Goal: Transaction & Acquisition: Purchase product/service

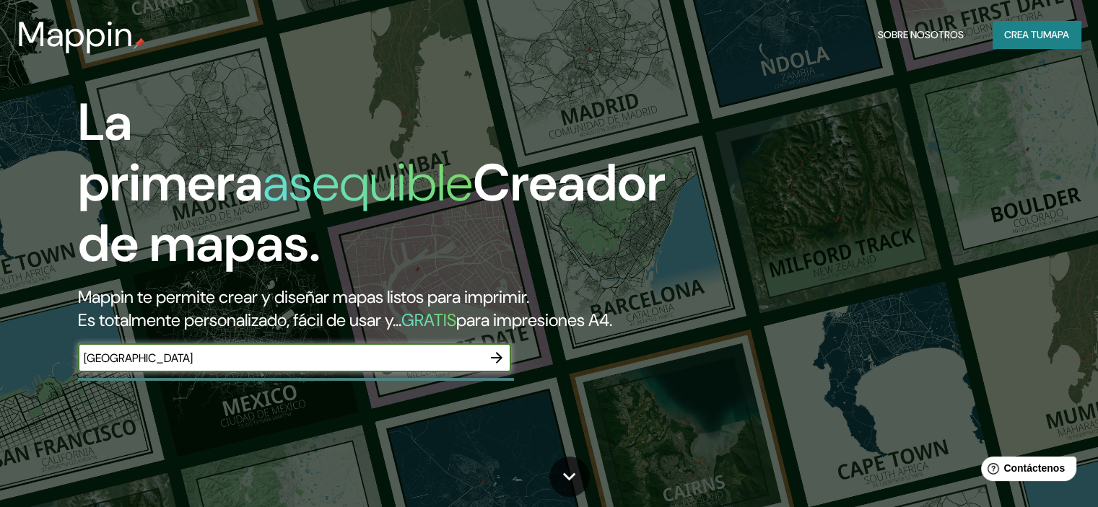
click at [468, 367] on input "[GEOGRAPHIC_DATA]" at bounding box center [280, 358] width 404 height 17
type input "[GEOGRAPHIC_DATA]"
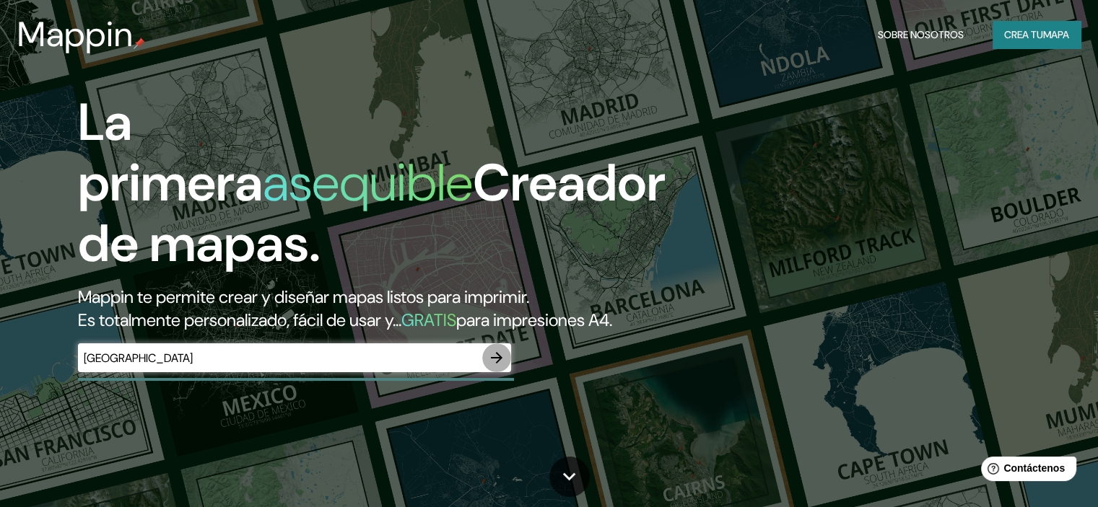
click at [502, 367] on icon "button" at bounding box center [496, 357] width 17 height 17
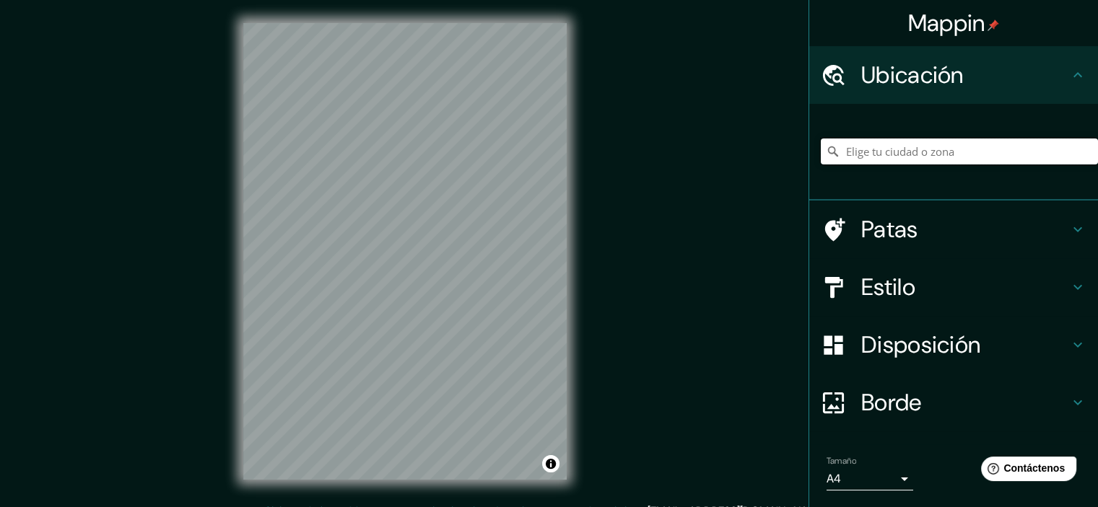
click at [889, 158] on input "Elige tu ciudad o zona" at bounding box center [959, 152] width 277 height 26
paste input "[GEOGRAPHIC_DATA]"
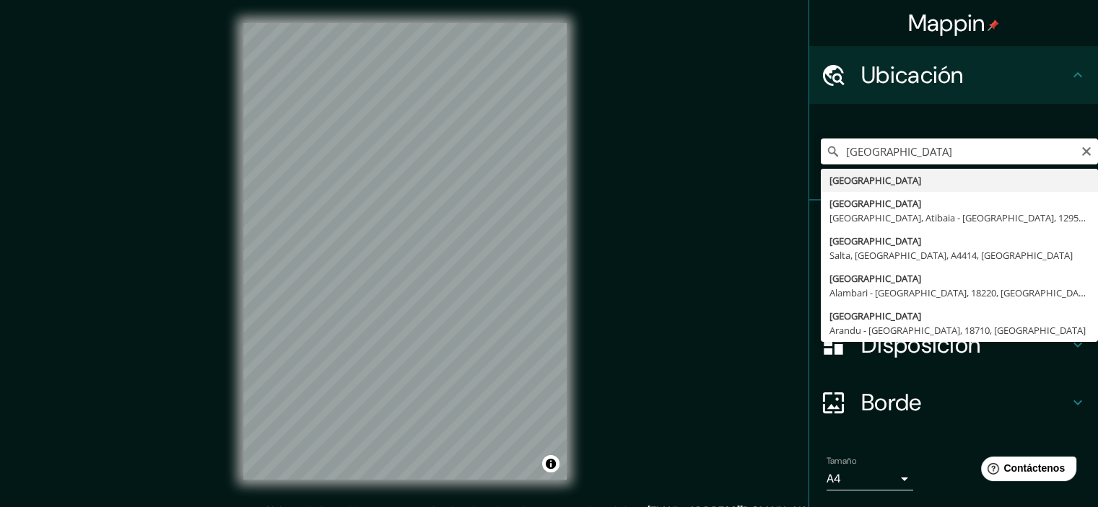
type input "[GEOGRAPHIC_DATA]"
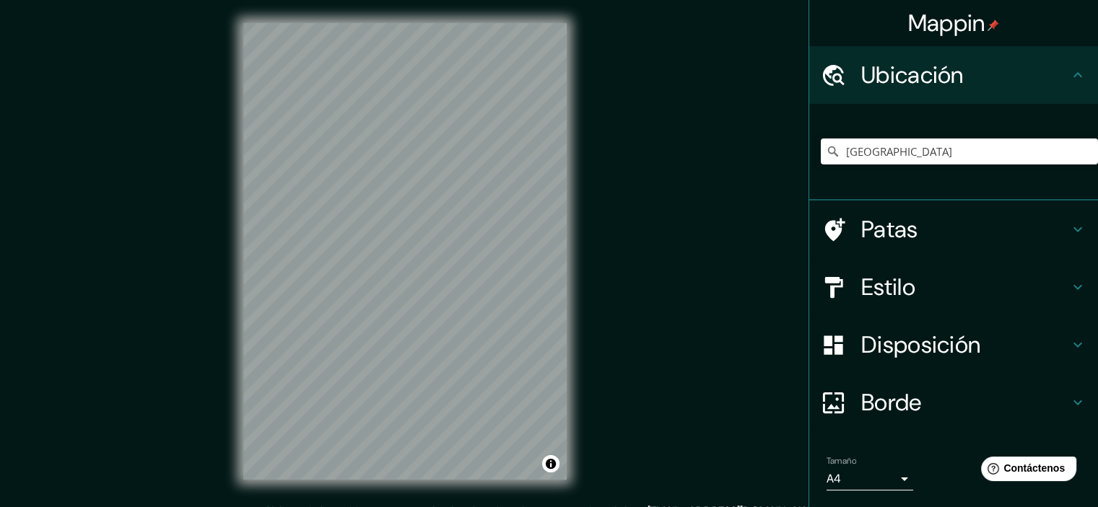
click at [938, 293] on h4 "Estilo" at bounding box center [965, 287] width 208 height 29
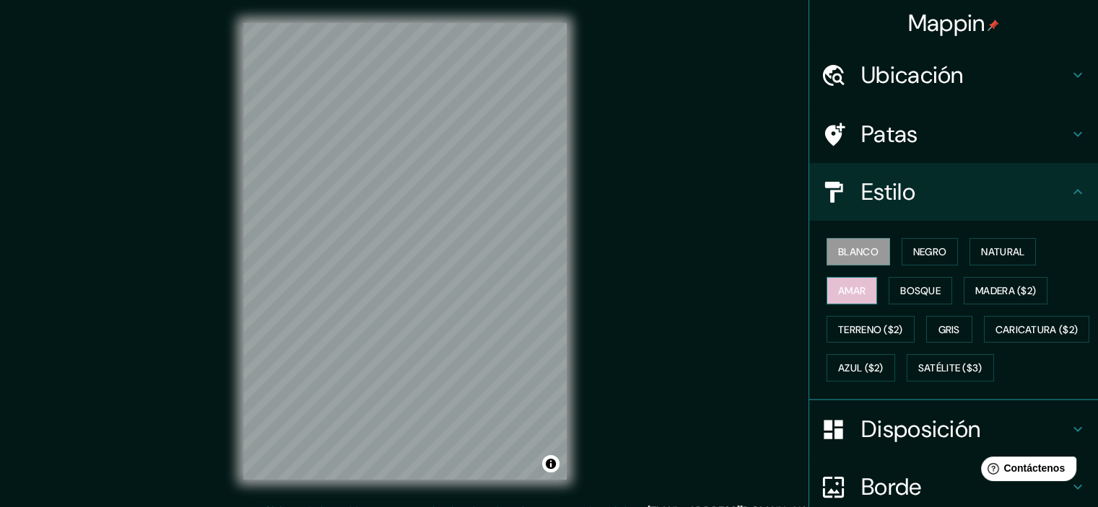
click at [853, 291] on font "Amar" at bounding box center [851, 290] width 27 height 13
click at [910, 282] on font "Bosque" at bounding box center [920, 291] width 40 height 19
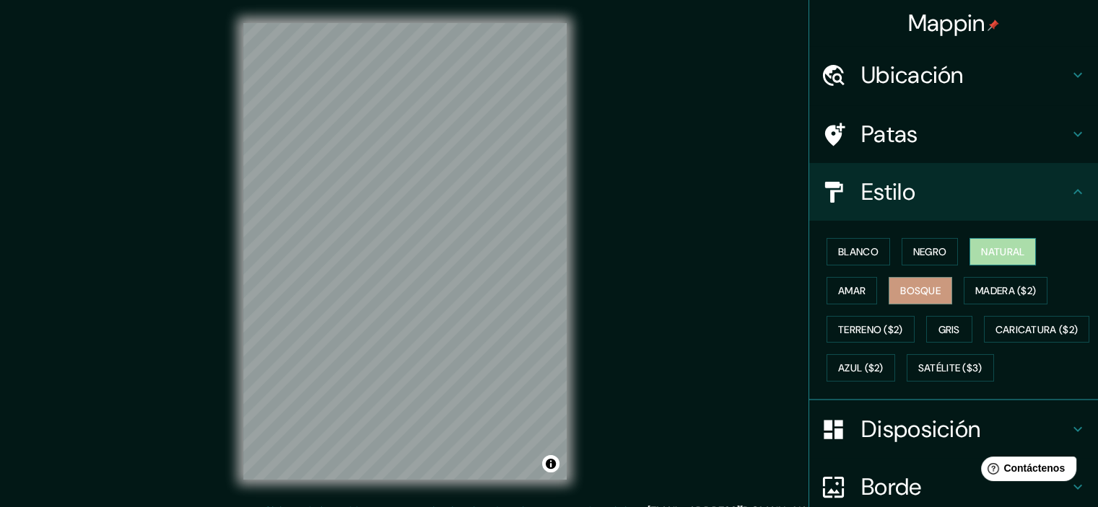
click at [982, 262] on button "Natural" at bounding box center [1002, 251] width 66 height 27
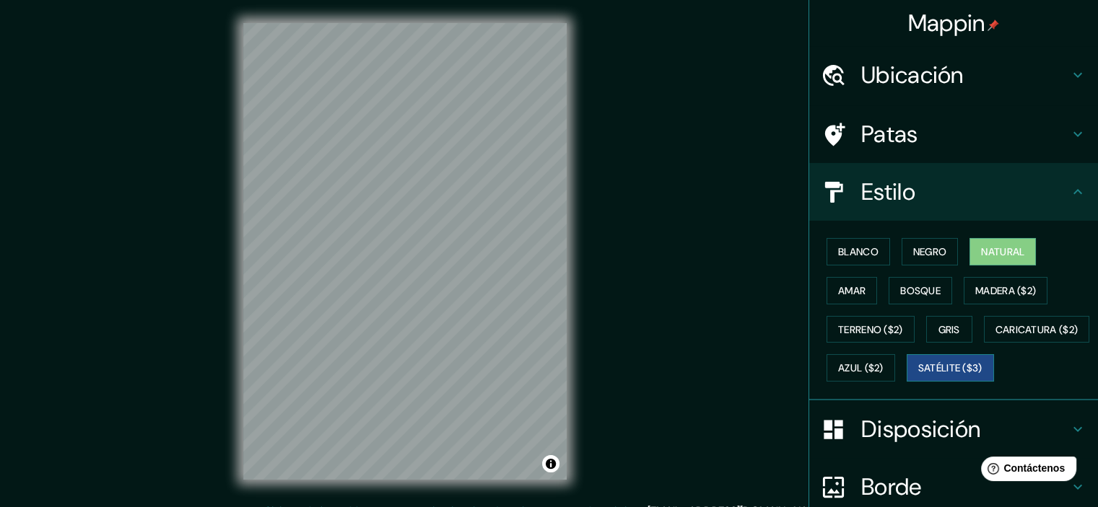
click at [918, 375] on font "Satélite ($3)" at bounding box center [950, 368] width 64 height 13
click at [915, 302] on button "Bosque" at bounding box center [921, 290] width 64 height 27
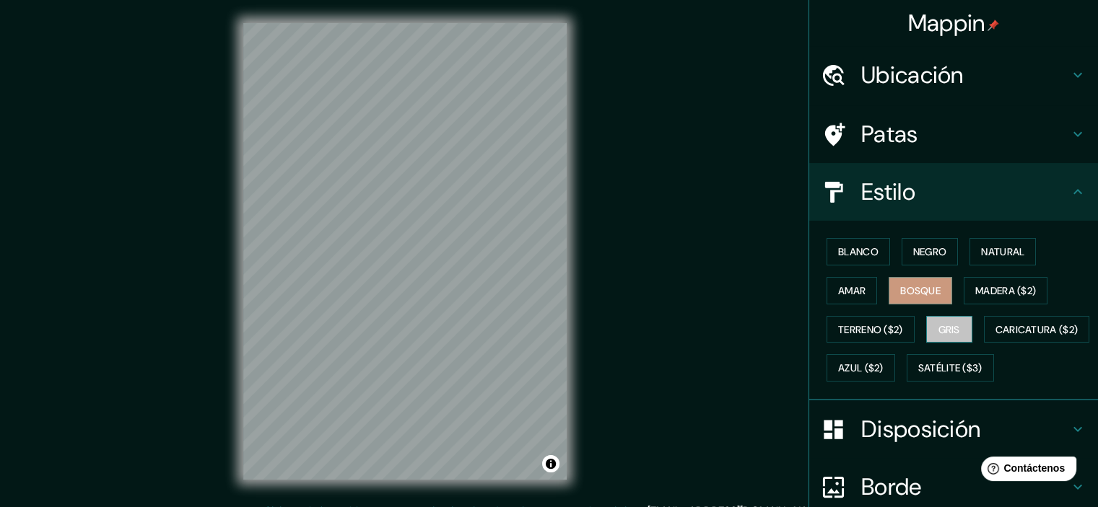
click at [946, 320] on font "Gris" at bounding box center [949, 329] width 22 height 19
click at [923, 248] on font "Negro" at bounding box center [930, 251] width 34 height 13
click at [905, 291] on font "Bosque" at bounding box center [920, 290] width 40 height 13
click at [855, 243] on font "Blanco" at bounding box center [858, 252] width 40 height 19
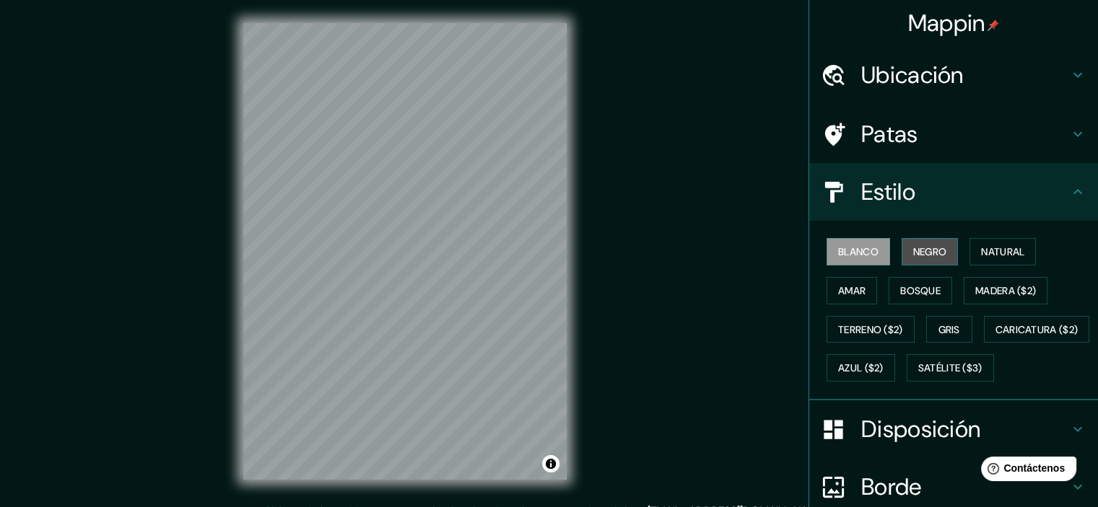
click at [917, 256] on font "Negro" at bounding box center [930, 251] width 34 height 13
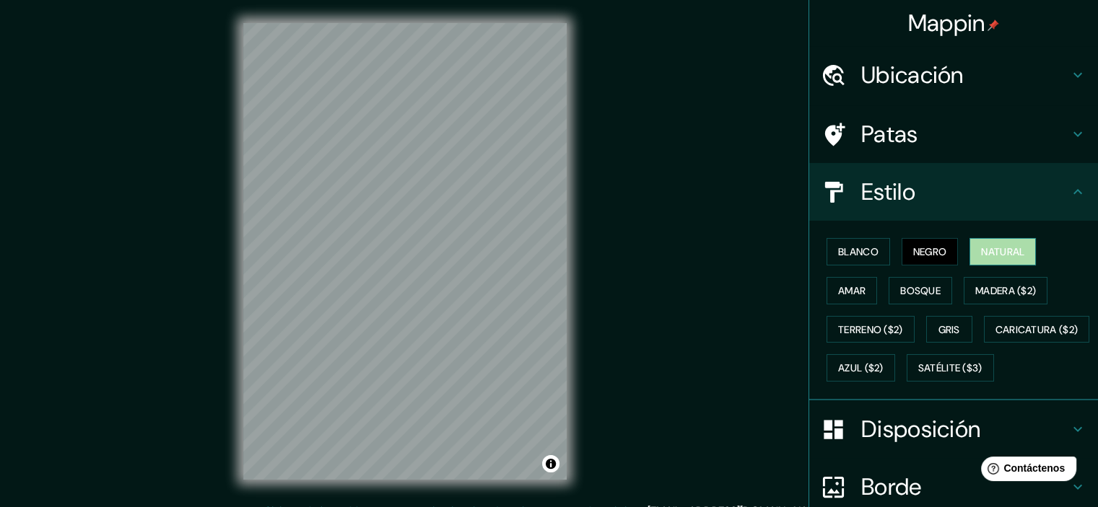
click at [970, 258] on button "Natural" at bounding box center [1002, 251] width 66 height 27
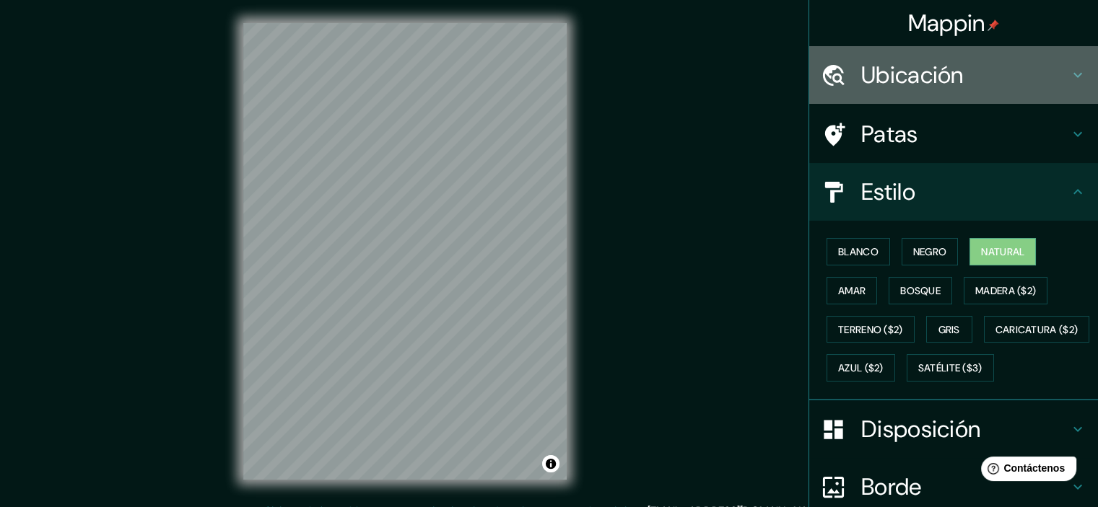
click at [923, 74] on font "Ubicación" at bounding box center [912, 75] width 103 height 30
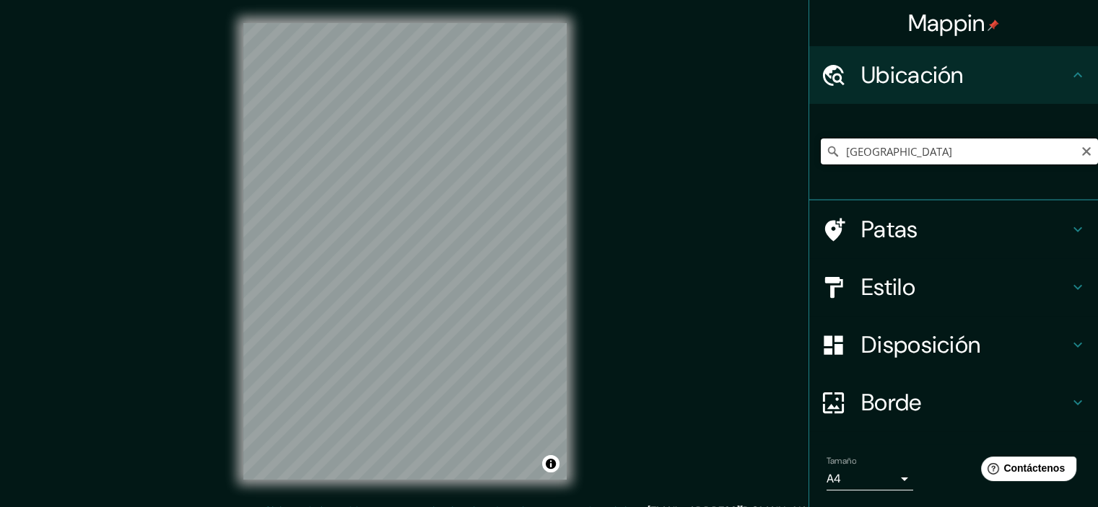
click at [923, 143] on input "[GEOGRAPHIC_DATA]" at bounding box center [959, 152] width 277 height 26
type input "Dubái, [GEOGRAPHIC_DATA], [GEOGRAPHIC_DATA]"
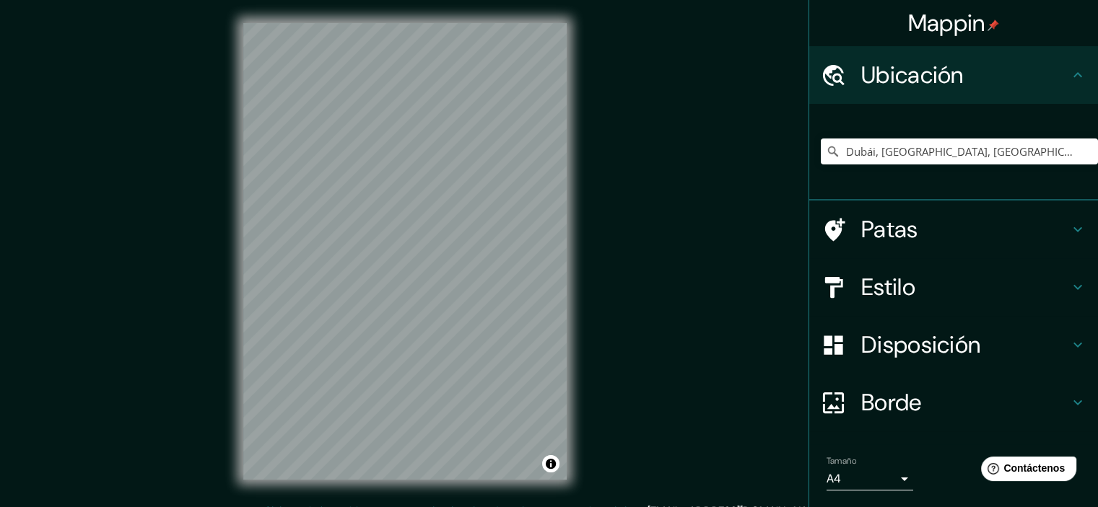
click at [707, 243] on div "Mappin Ubicación [GEOGRAPHIC_DATA], [GEOGRAPHIC_DATA], [GEOGRAPHIC_DATA] [GEOGR…" at bounding box center [549, 263] width 1098 height 526
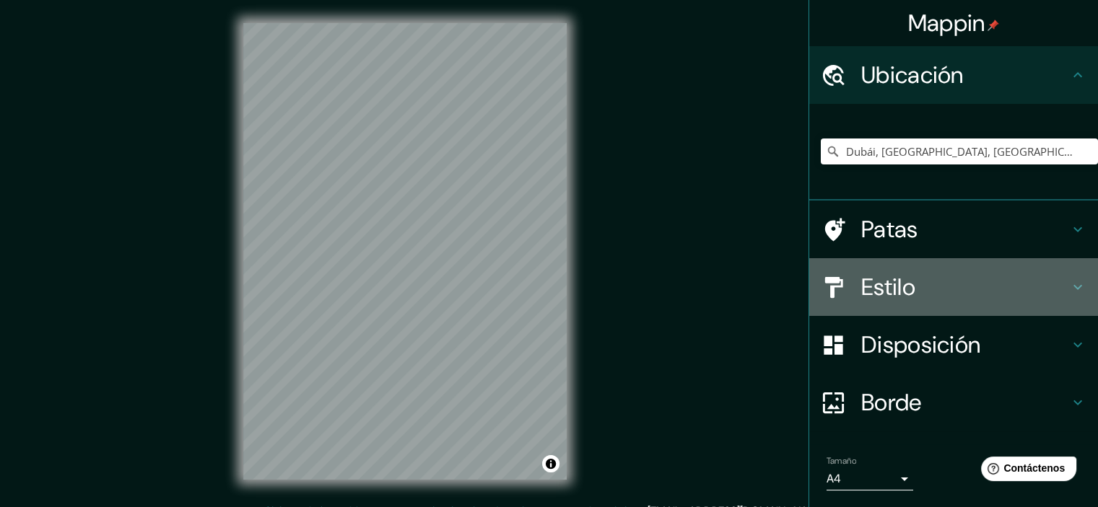
click at [861, 276] on font "Estilo" at bounding box center [888, 287] width 54 height 30
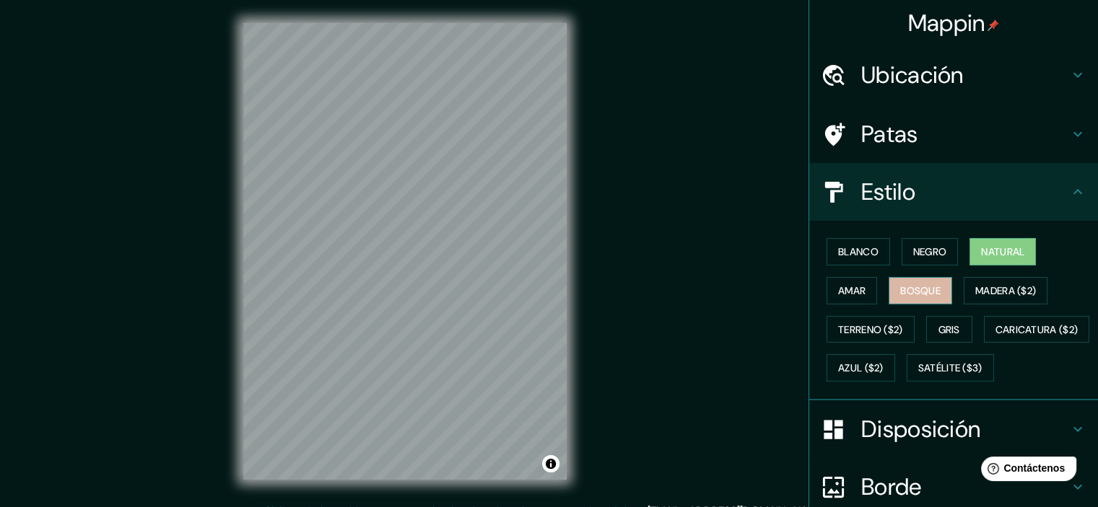
click at [913, 279] on button "Bosque" at bounding box center [921, 290] width 64 height 27
click at [914, 125] on h4 "Patas" at bounding box center [965, 134] width 208 height 29
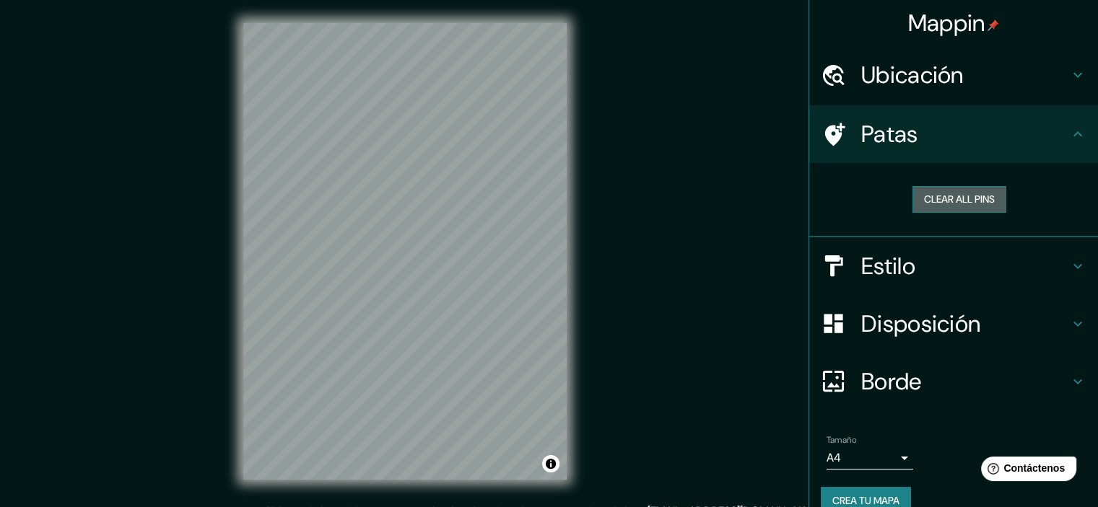
click at [912, 199] on button "Clear all pins" at bounding box center [959, 199] width 94 height 27
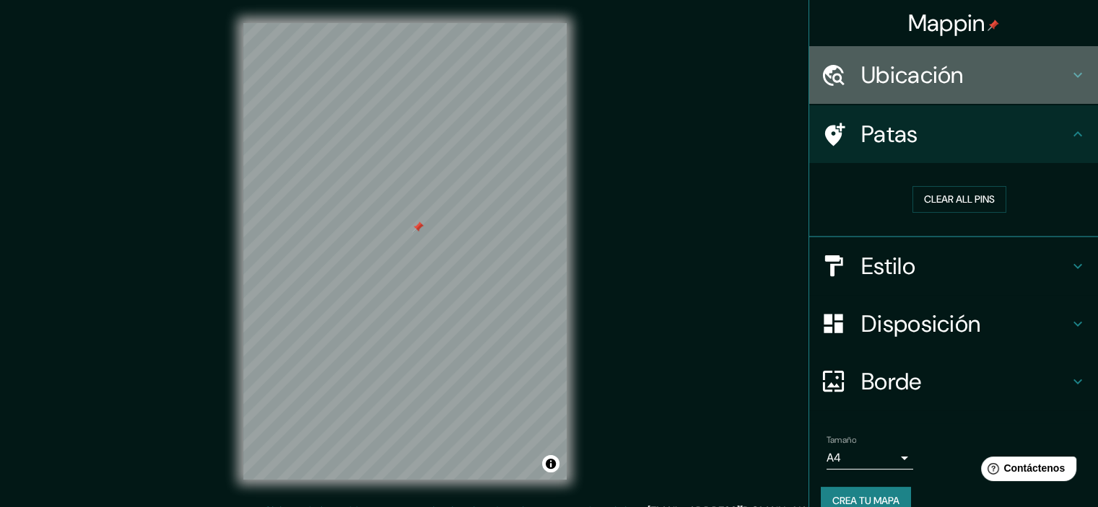
click at [871, 90] on div "Ubicación" at bounding box center [953, 75] width 289 height 58
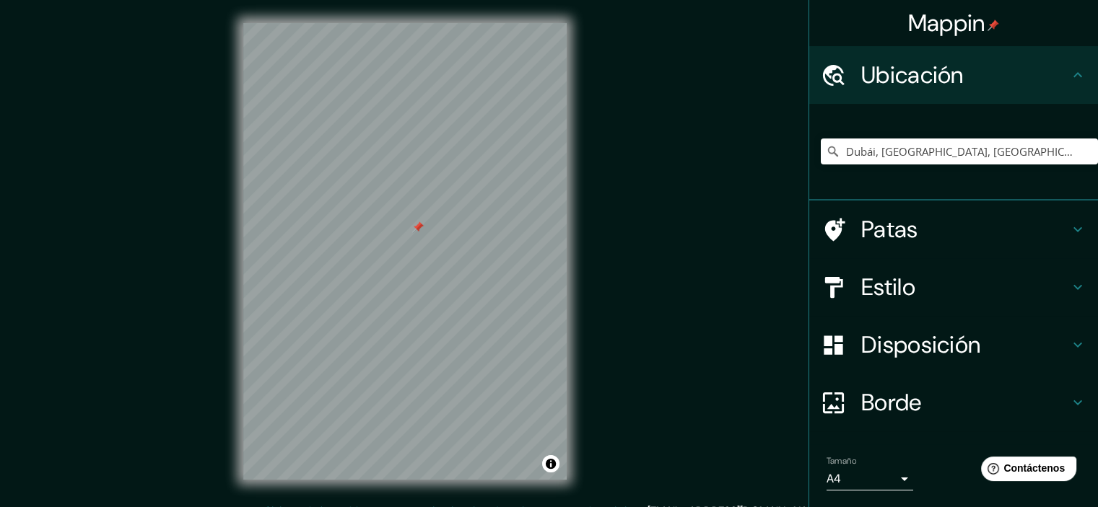
click at [912, 165] on div "[GEOGRAPHIC_DATA], [GEOGRAPHIC_DATA], [GEOGRAPHIC_DATA] [GEOGRAPHIC_DATA] [GEOG…" at bounding box center [959, 151] width 277 height 72
click at [902, 149] on input "Dubái, [GEOGRAPHIC_DATA], [GEOGRAPHIC_DATA]" at bounding box center [959, 152] width 277 height 26
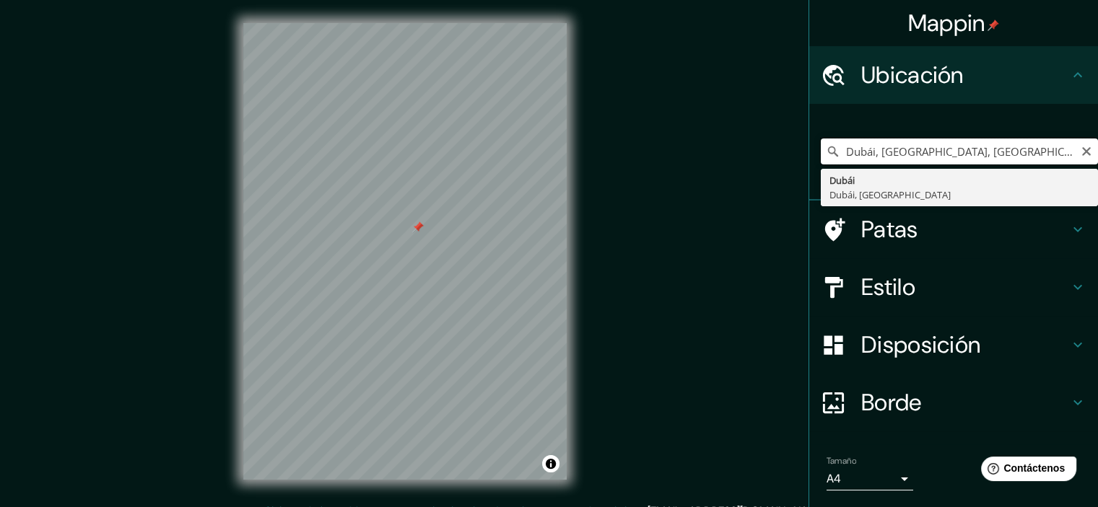
click at [902, 149] on input "Dubái, [GEOGRAPHIC_DATA], [GEOGRAPHIC_DATA]" at bounding box center [959, 152] width 277 height 26
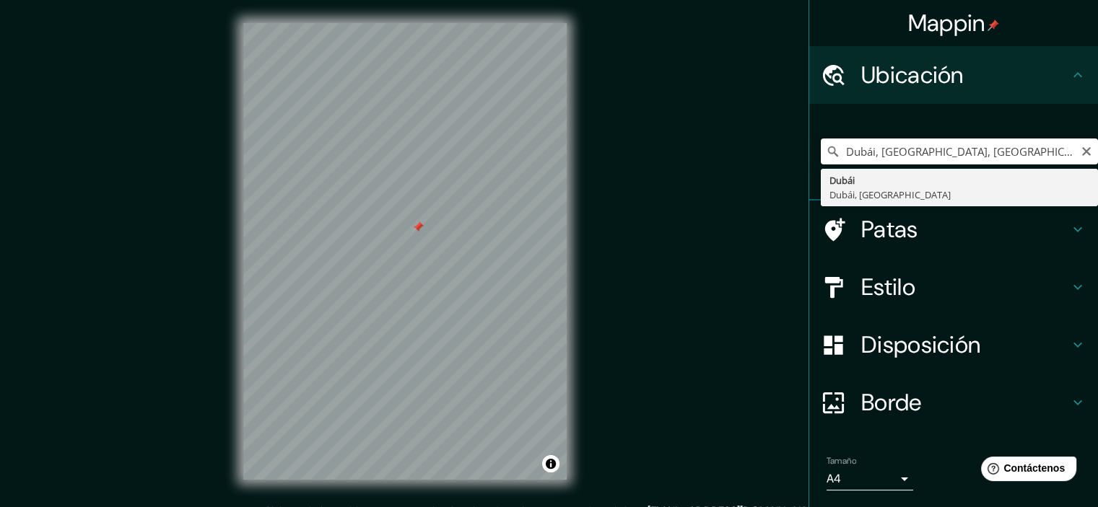
paste input "OWNTWON [GEOGRAPHIC_DATA]"
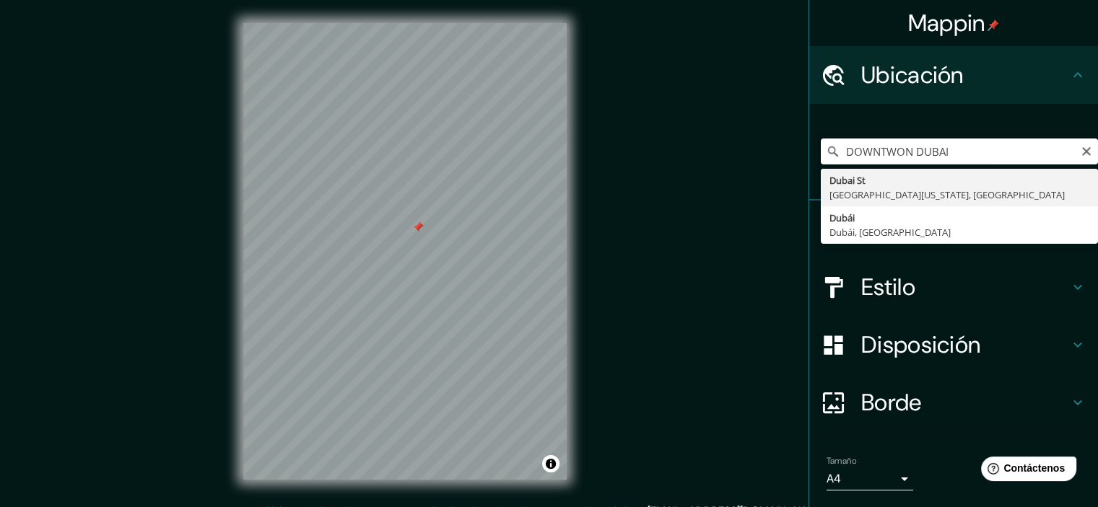
type input "[GEOGRAPHIC_DATA][US_STATE], [GEOGRAPHIC_DATA]"
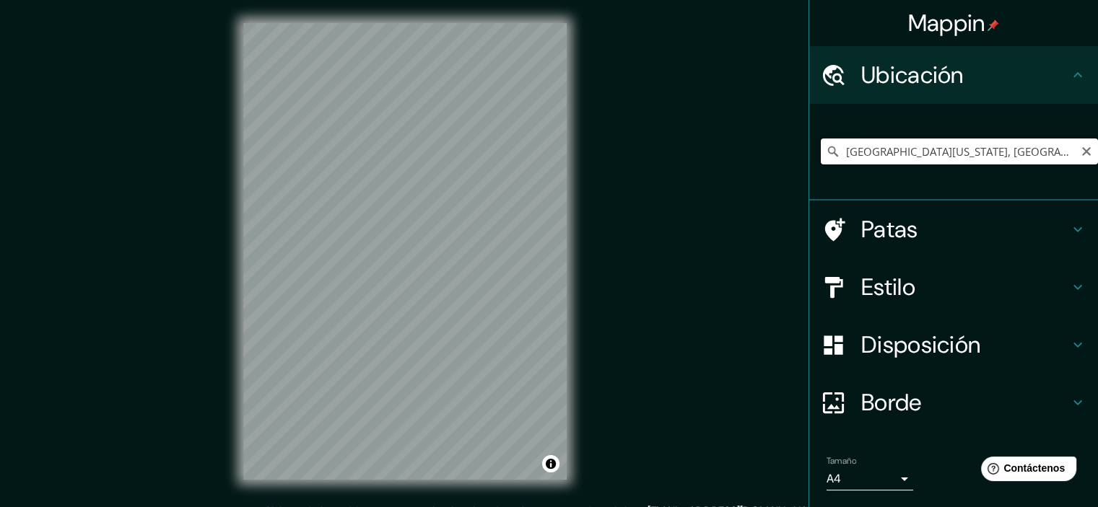
click at [858, 154] on input "[GEOGRAPHIC_DATA][US_STATE], [GEOGRAPHIC_DATA]" at bounding box center [959, 152] width 277 height 26
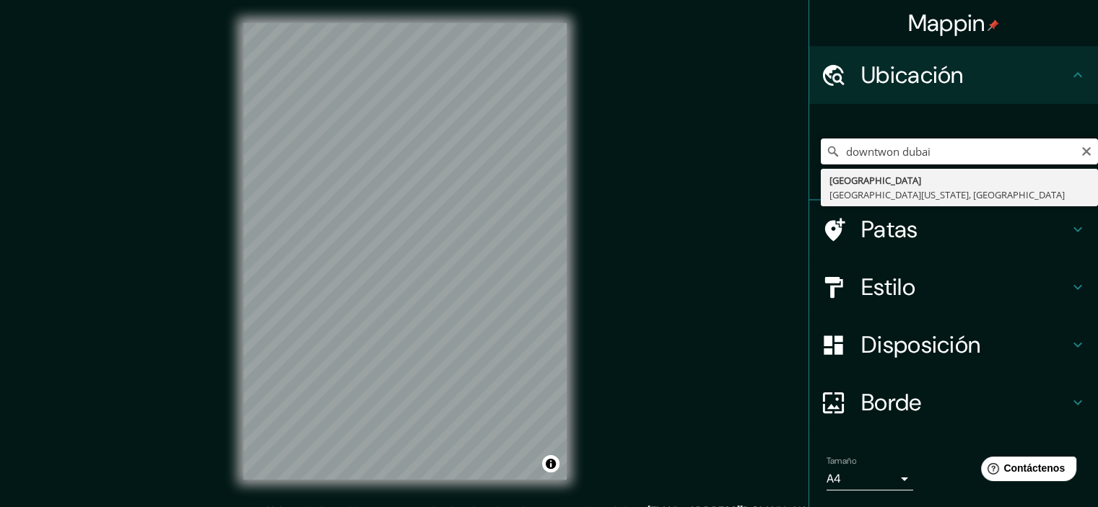
type input "downtwon dubai"
drag, startPoint x: 932, startPoint y: 152, endPoint x: 824, endPoint y: 154, distance: 108.3
click at [824, 154] on div "downtwon [GEOGRAPHIC_DATA] [GEOGRAPHIC_DATA][US_STATE], [GEOGRAPHIC_DATA]" at bounding box center [959, 152] width 277 height 26
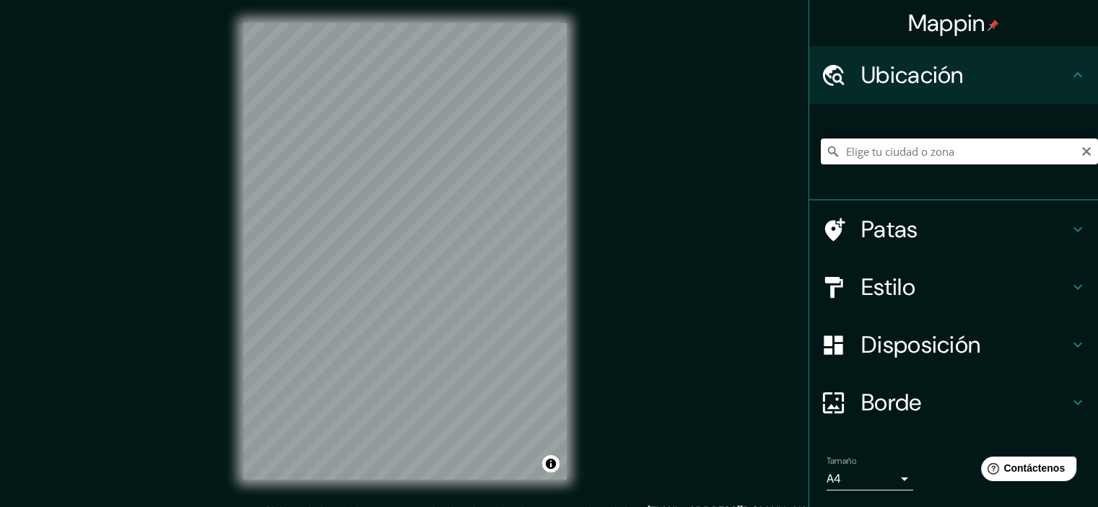
paste input "downtown [GEOGRAPHIC_DATA]"
click at [973, 139] on input "[GEOGRAPHIC_DATA][US_STATE], [GEOGRAPHIC_DATA]" at bounding box center [959, 152] width 277 height 26
paste input "downtown [GEOGRAPHIC_DATA]"
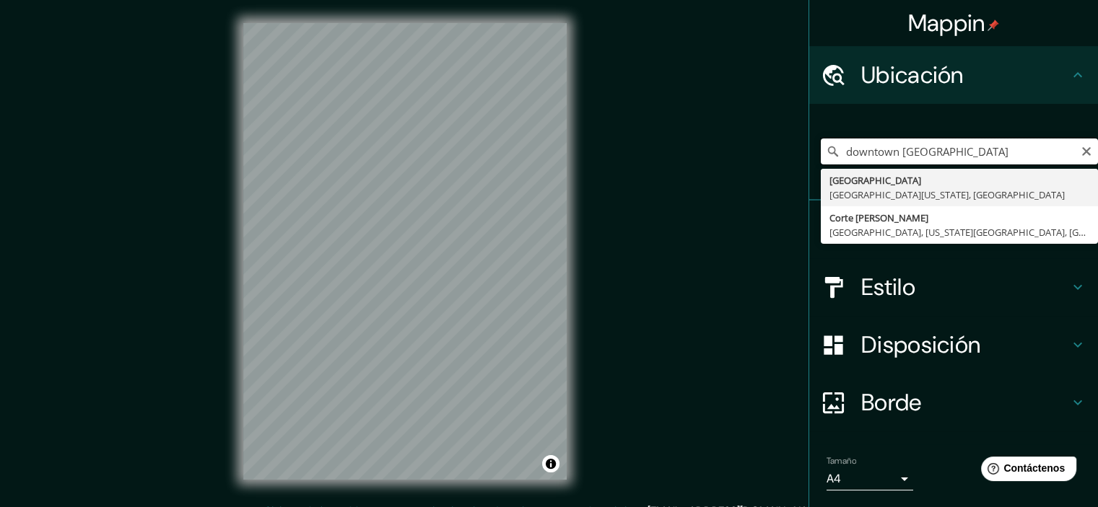
drag, startPoint x: 940, startPoint y: 144, endPoint x: 885, endPoint y: 152, distance: 55.5
click at [885, 152] on input "downtown [GEOGRAPHIC_DATA]" at bounding box center [959, 152] width 277 height 26
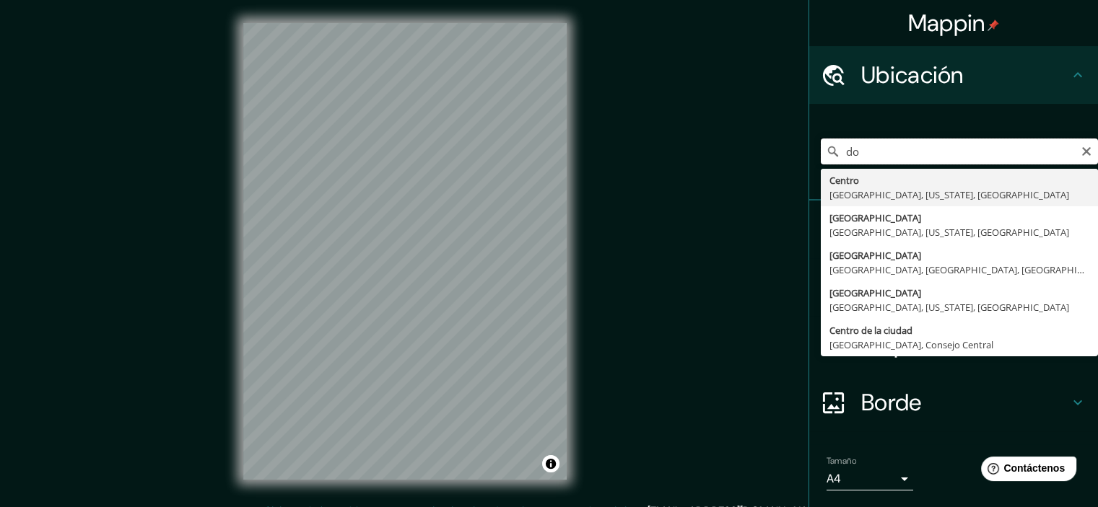
type input "d"
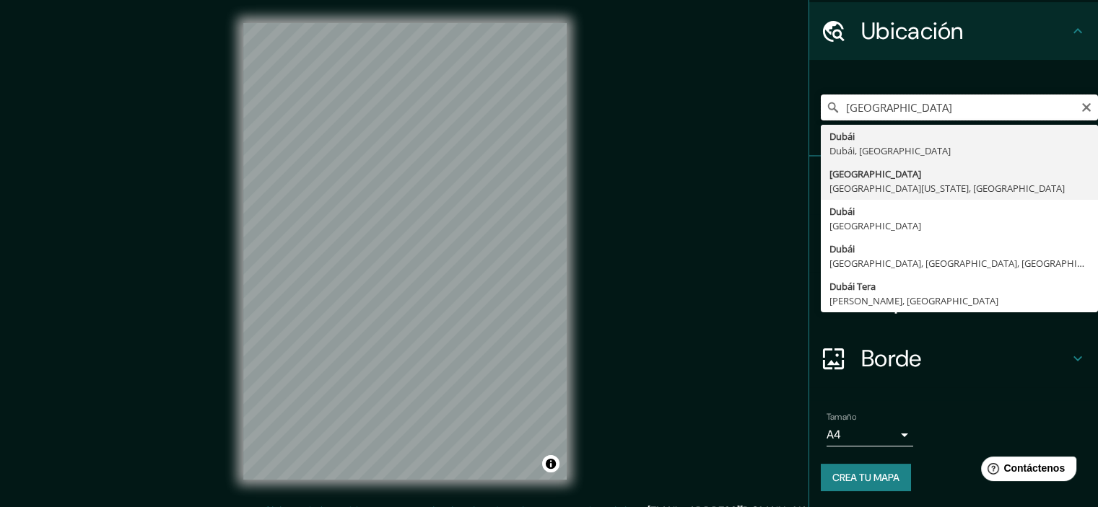
scroll to position [40, 0]
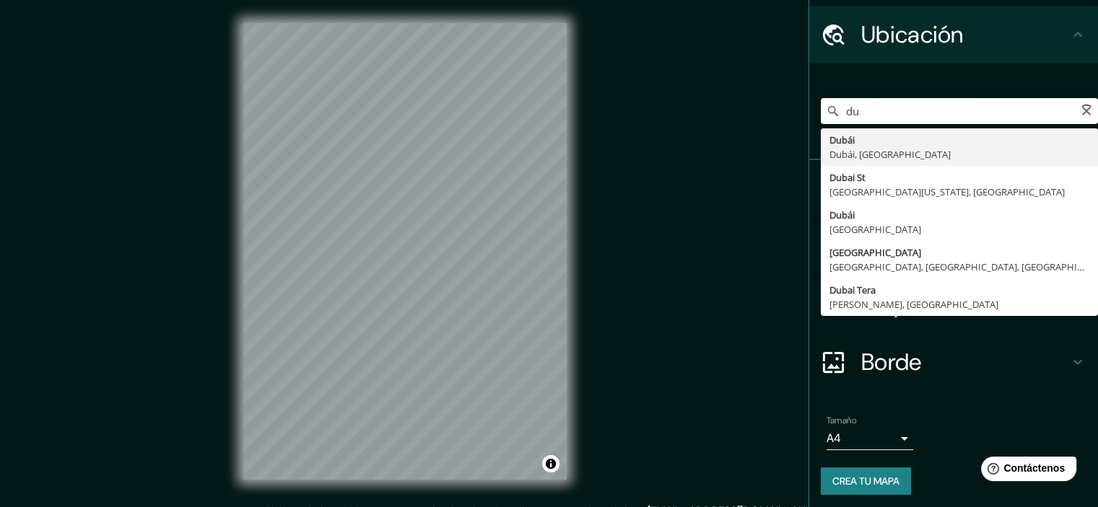
type input "d"
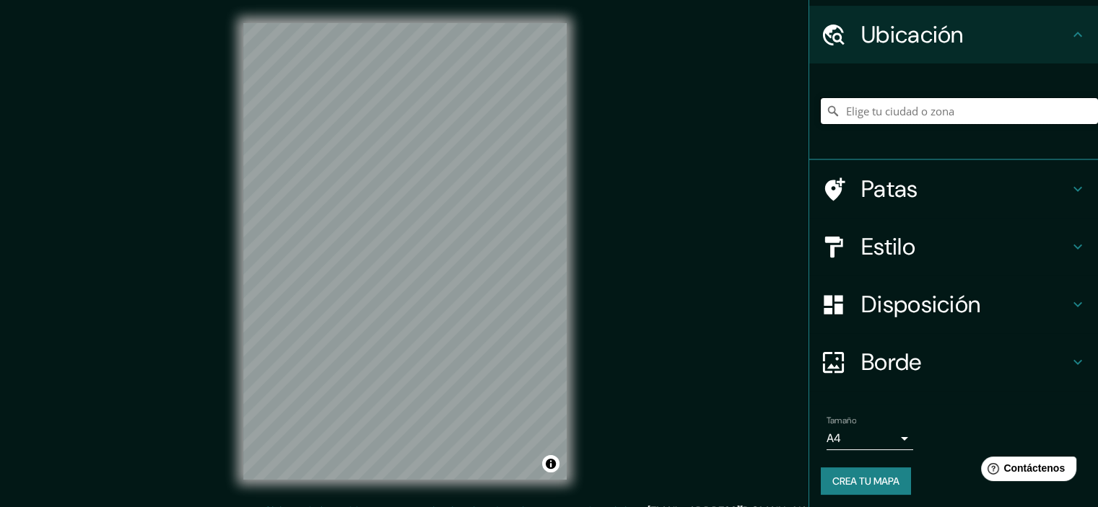
paste input "downtown [GEOGRAPHIC_DATA]"
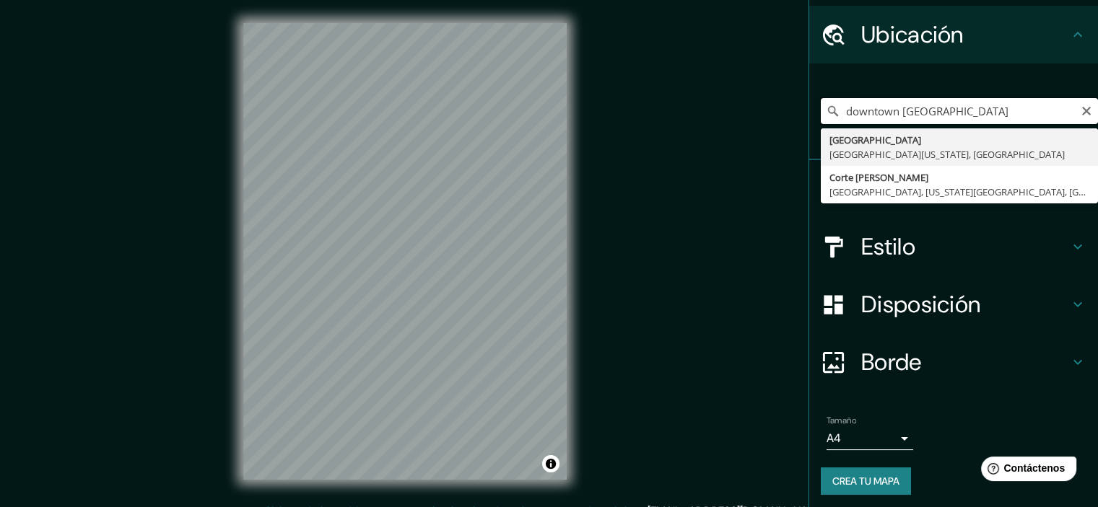
click at [884, 110] on input "downtown [GEOGRAPHIC_DATA]" at bounding box center [959, 111] width 277 height 26
click at [878, 112] on input "downtown [GEOGRAPHIC_DATA]" at bounding box center [959, 111] width 277 height 26
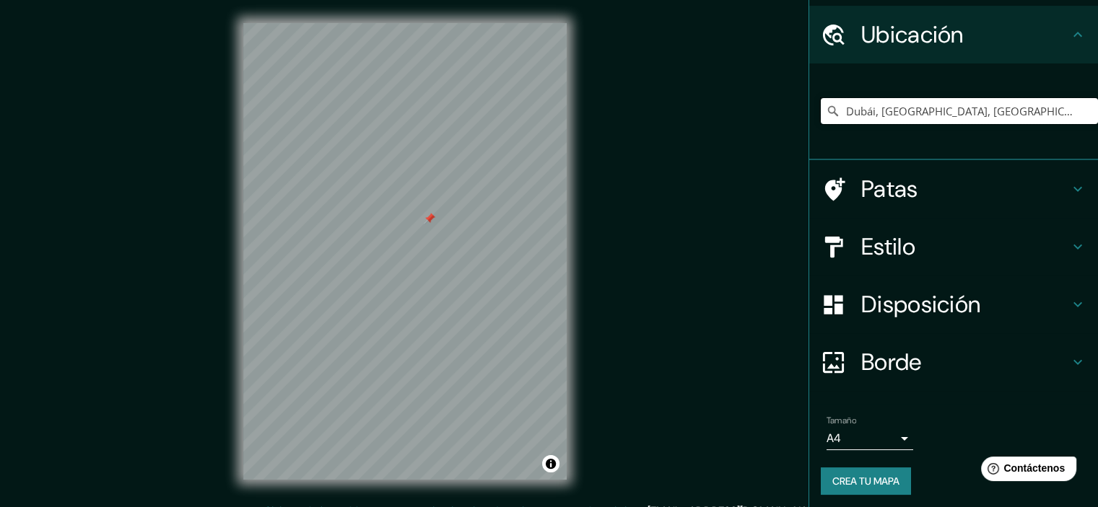
type input "Dubái, [GEOGRAPHIC_DATA], [GEOGRAPHIC_DATA]"
click at [222, 233] on div "© Mapbox © OpenStreetMap Improve this map" at bounding box center [405, 251] width 370 height 503
click at [878, 253] on font "Estilo" at bounding box center [888, 247] width 54 height 30
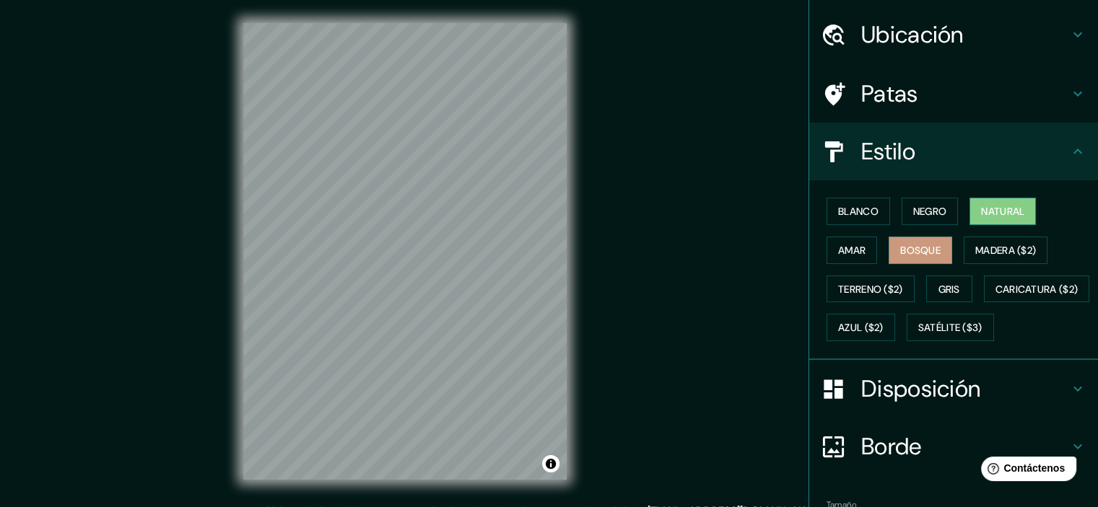
click at [969, 214] on button "Natural" at bounding box center [1002, 211] width 66 height 27
click at [918, 232] on div "Blanco Negro Natural Amar Bosque Madera ($2) Terreno ($2) Gris Caricatura ($2) …" at bounding box center [959, 269] width 277 height 155
click at [912, 242] on font "Bosque" at bounding box center [920, 250] width 40 height 19
